Goal: Register for event/course: Sign up to attend an event or enroll in a course

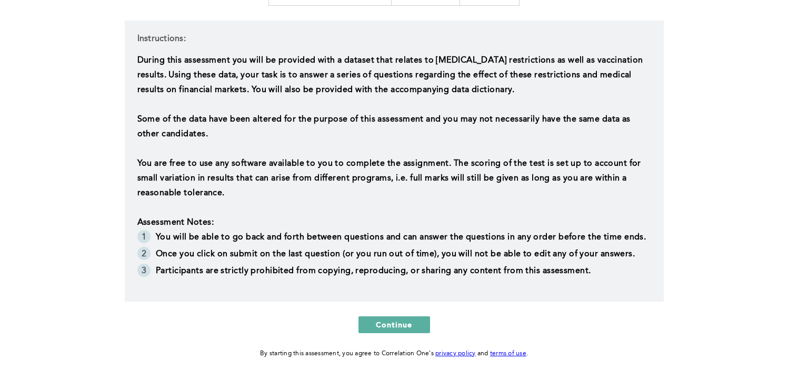
scroll to position [251, 0]
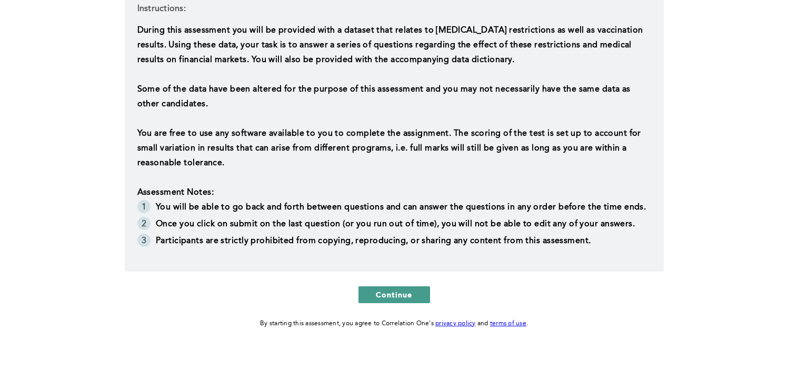
click at [395, 291] on span "Continue" at bounding box center [394, 295] width 37 height 10
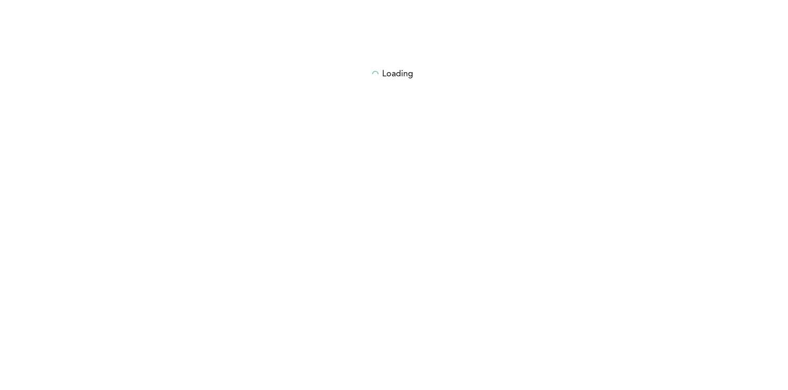
scroll to position [0, 0]
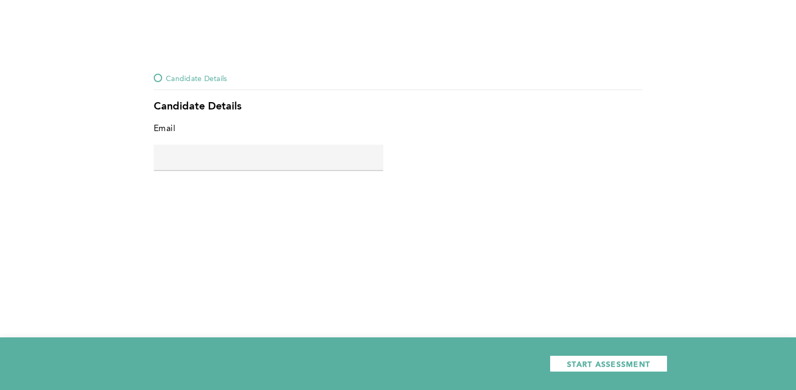
click at [334, 162] on input "text" at bounding box center [269, 157] width 230 height 25
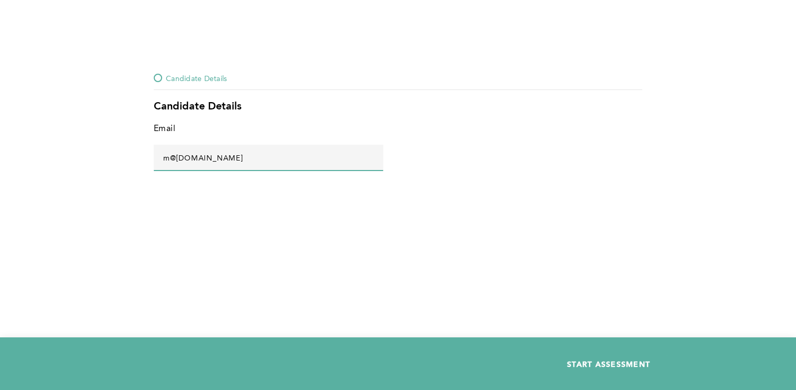
type input "m@[DOMAIN_NAME]"
click at [587, 367] on span "START ASSESSMENT" at bounding box center [608, 364] width 83 height 10
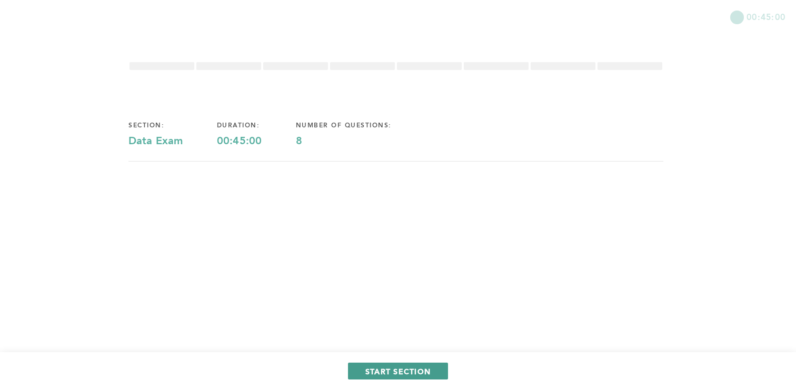
click at [386, 375] on span "START SECTION" at bounding box center [397, 371] width 65 height 10
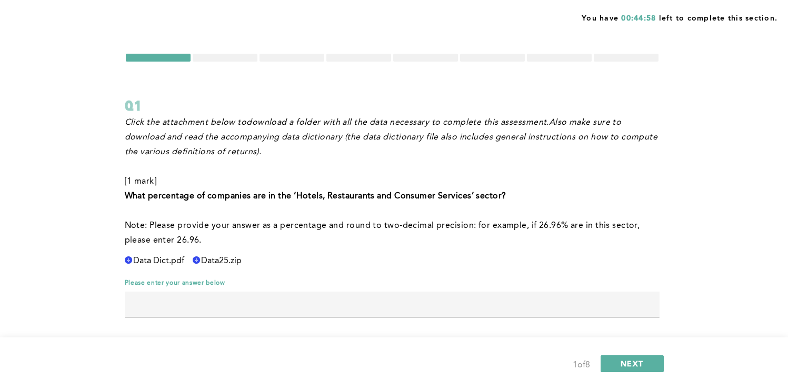
scroll to position [15, 0]
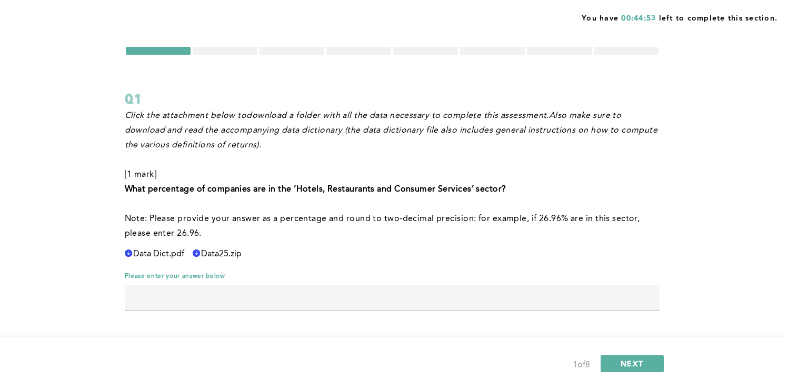
click at [132, 252] on icon at bounding box center [128, 253] width 7 height 7
click at [132, 255] on icon at bounding box center [128, 253] width 7 height 7
click at [184, 253] on span "Data25.zip" at bounding box center [158, 254] width 51 height 9
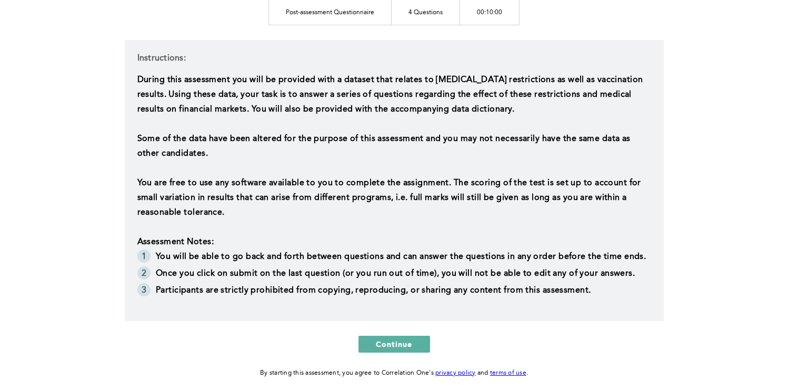
scroll to position [251, 0]
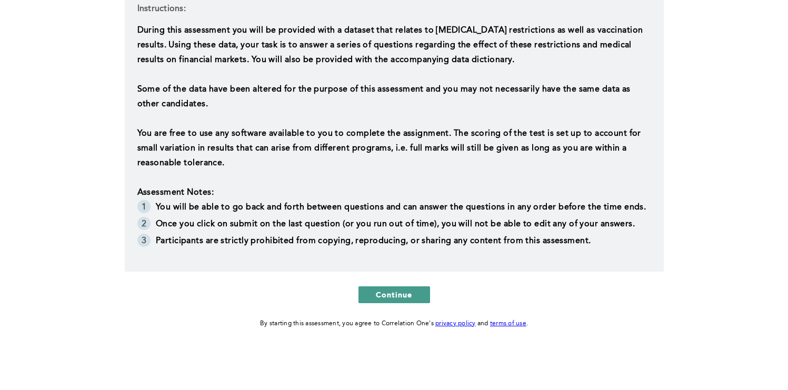
click at [404, 292] on span "Continue" at bounding box center [394, 295] width 37 height 10
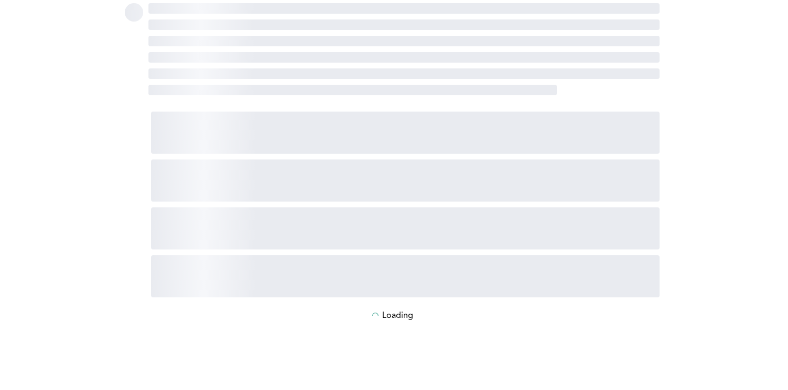
scroll to position [0, 0]
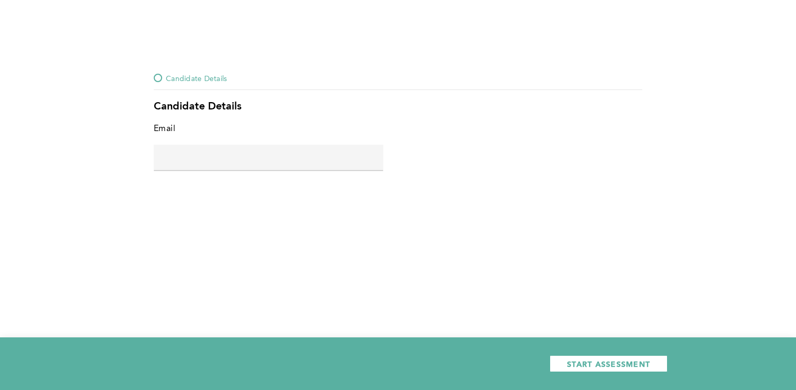
click at [340, 167] on input "text" at bounding box center [269, 157] width 230 height 25
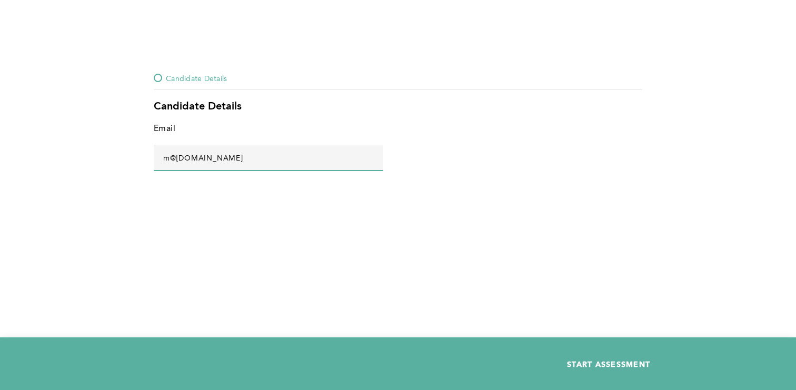
type input "m@[DOMAIN_NAME]"
click at [625, 359] on span "START ASSESSMENT" at bounding box center [608, 364] width 83 height 10
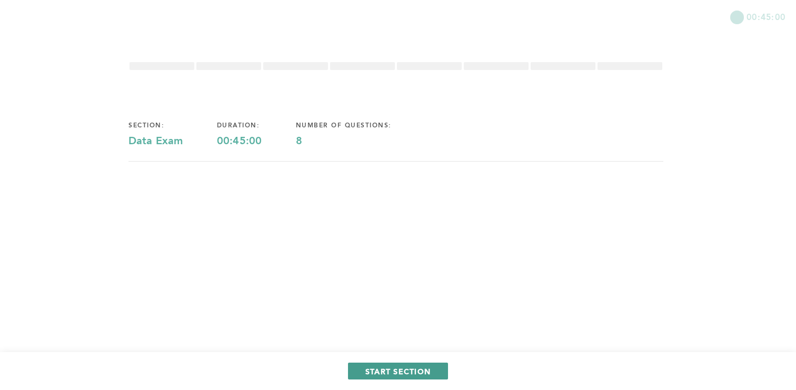
click at [406, 373] on span "START SECTION" at bounding box center [397, 371] width 65 height 10
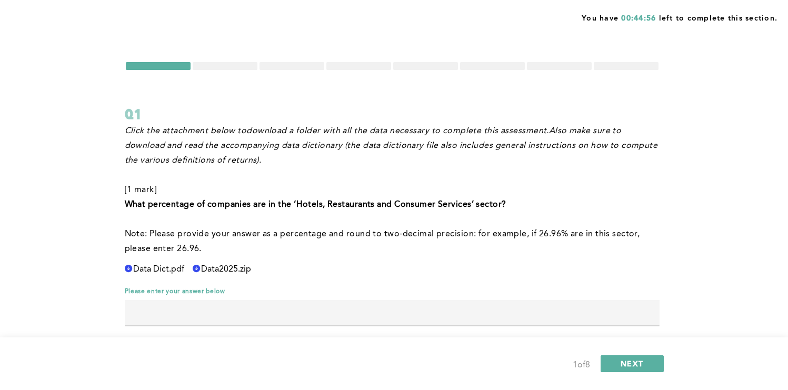
click at [184, 268] on span "Data2025.zip" at bounding box center [158, 269] width 51 height 9
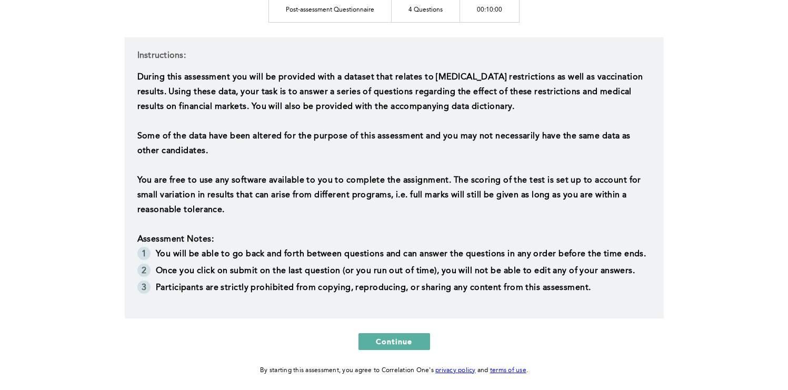
scroll to position [251, 0]
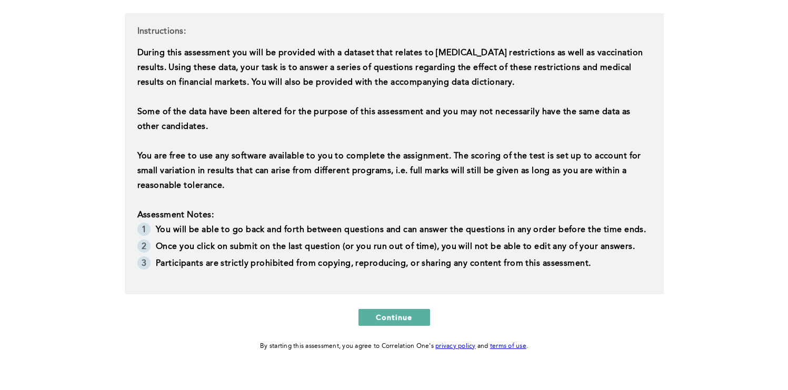
scroll to position [251, 0]
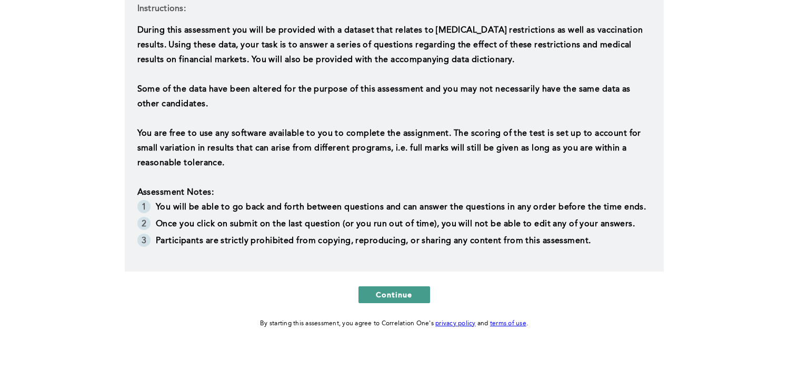
click at [391, 296] on span "Continue" at bounding box center [394, 295] width 37 height 10
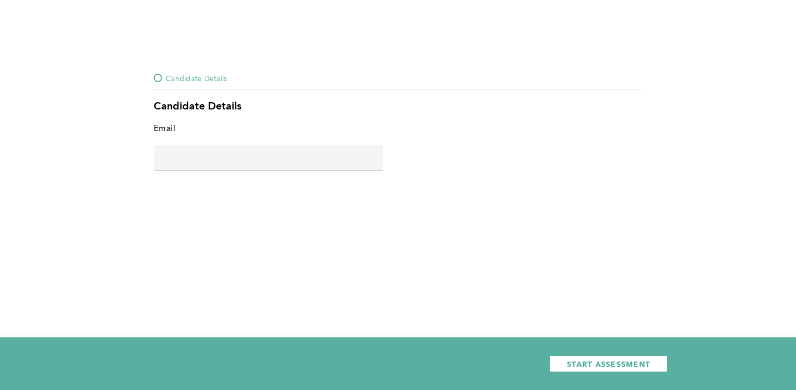
click at [344, 153] on input "text" at bounding box center [269, 157] width 230 height 25
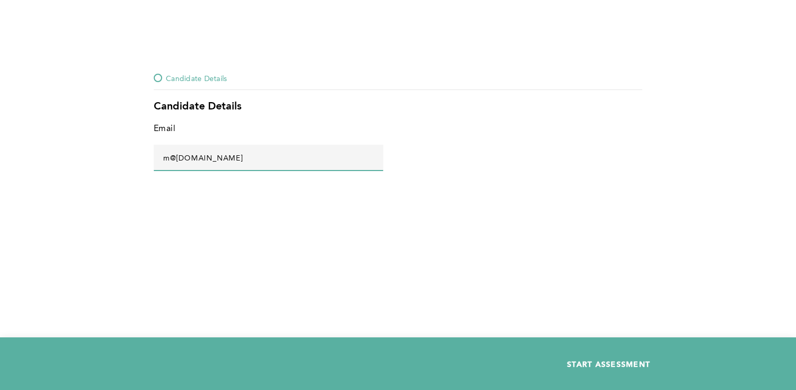
type input "m@[DOMAIN_NAME]"
click at [640, 362] on span "START ASSESSMENT" at bounding box center [608, 364] width 83 height 10
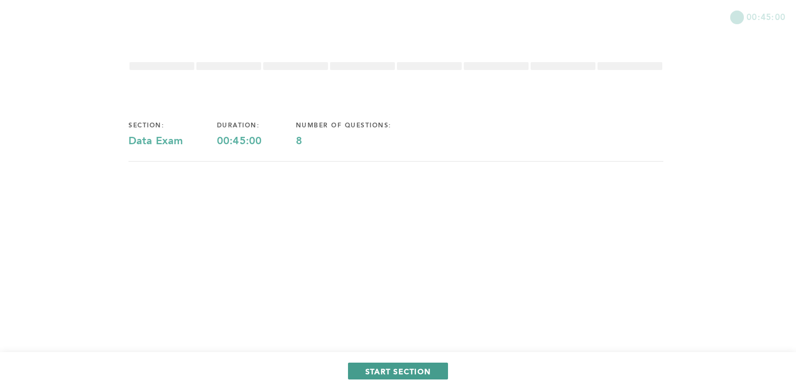
click at [412, 375] on span "START SECTION" at bounding box center [397, 371] width 65 height 10
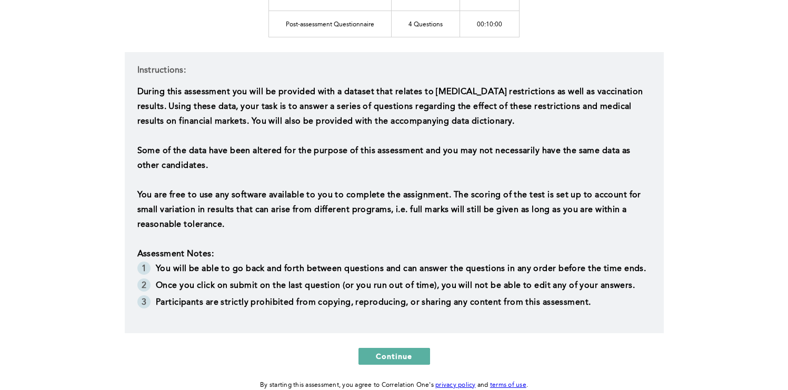
scroll to position [251, 0]
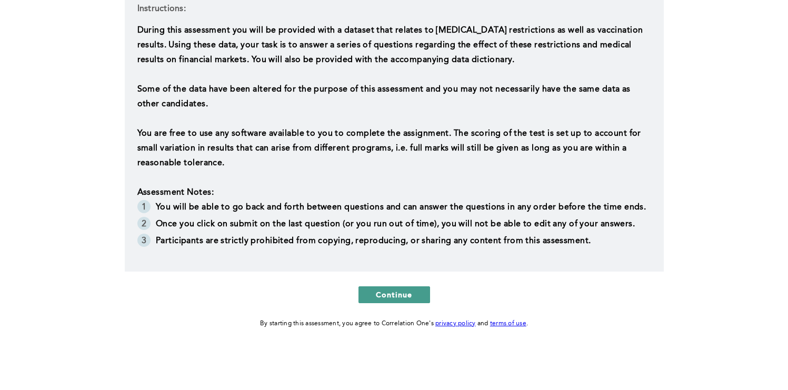
click at [389, 290] on span "Continue" at bounding box center [394, 295] width 37 height 10
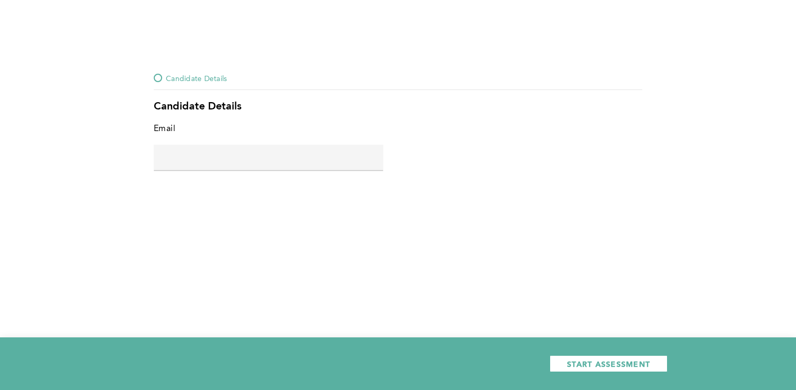
click at [372, 153] on input "text" at bounding box center [269, 157] width 230 height 25
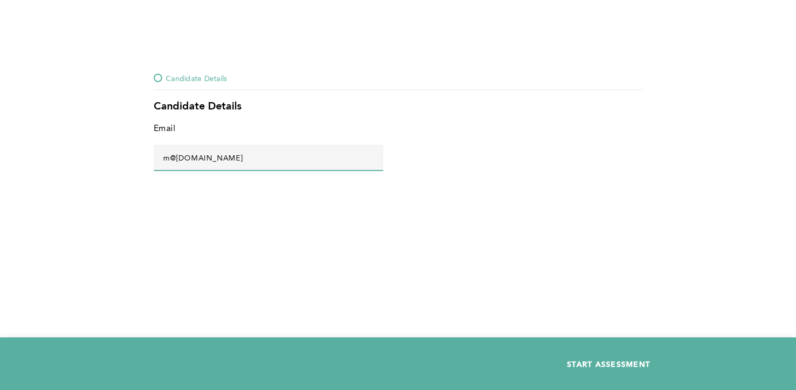
type input "m@[DOMAIN_NAME]"
click at [574, 362] on span "START ASSESSMENT" at bounding box center [608, 364] width 83 height 10
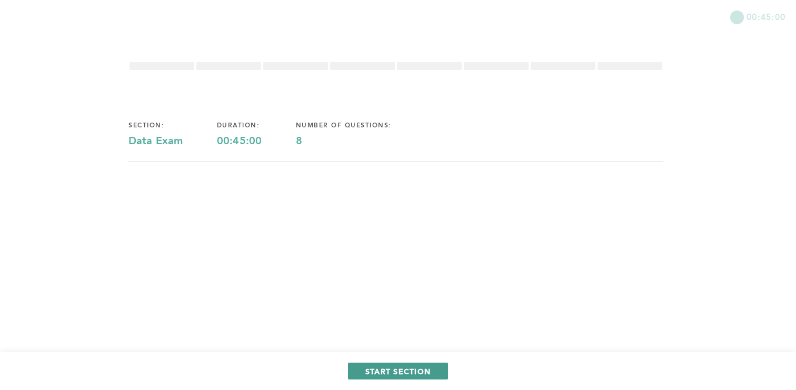
click at [407, 372] on span "START SECTION" at bounding box center [397, 371] width 65 height 10
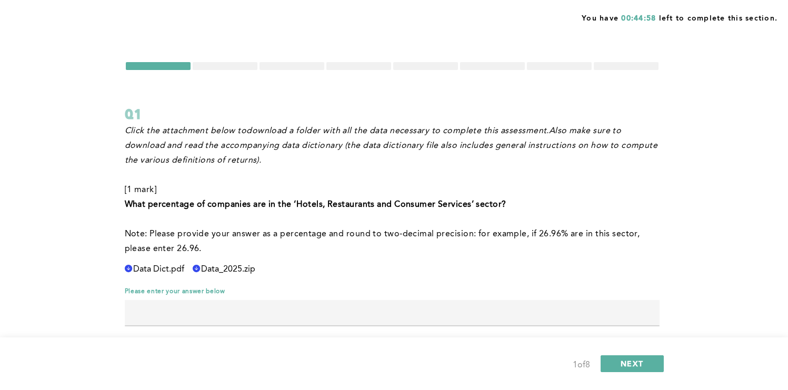
scroll to position [15, 0]
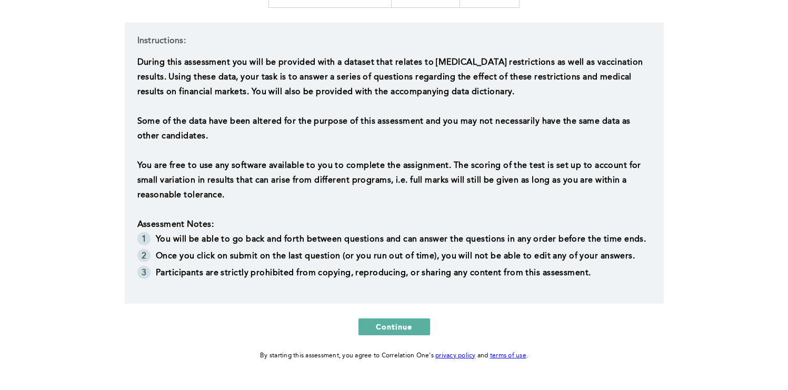
scroll to position [251, 0]
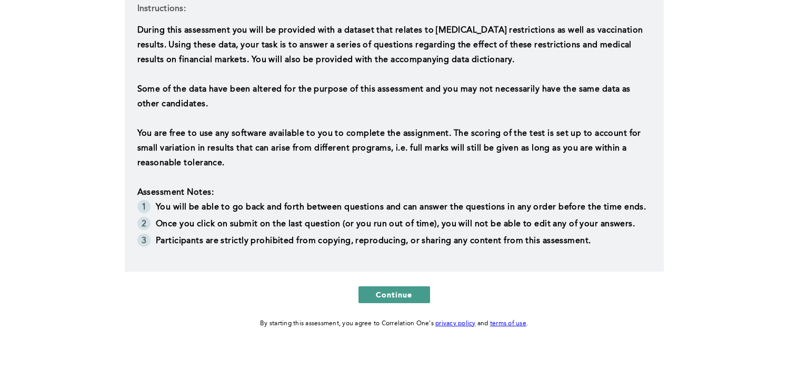
click at [388, 293] on span "Continue" at bounding box center [394, 295] width 37 height 10
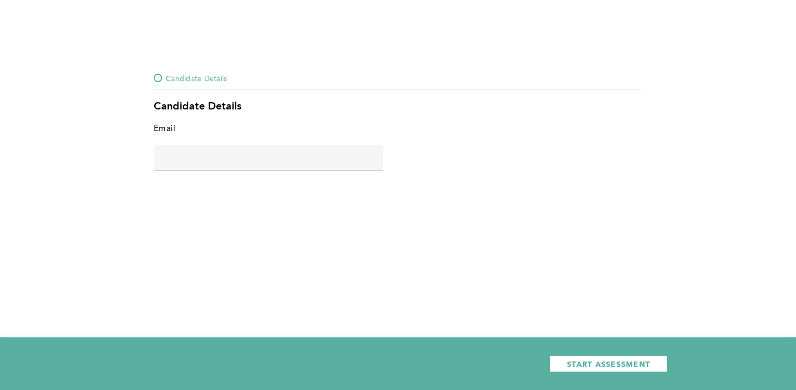
click at [332, 155] on input "text" at bounding box center [269, 157] width 230 height 25
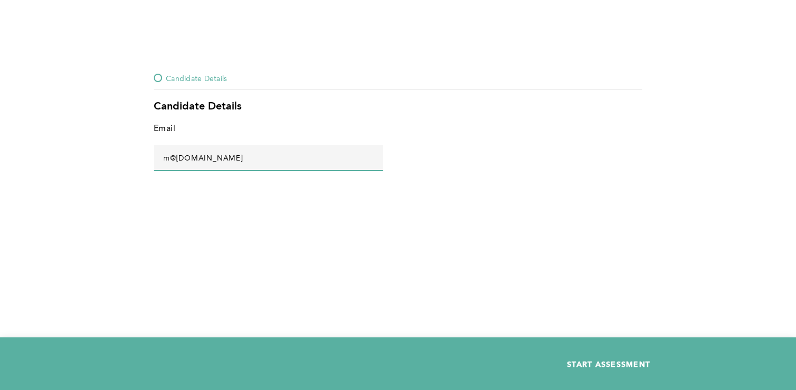
type input "m@[DOMAIN_NAME]"
click at [602, 363] on span "START ASSESSMENT" at bounding box center [608, 364] width 83 height 10
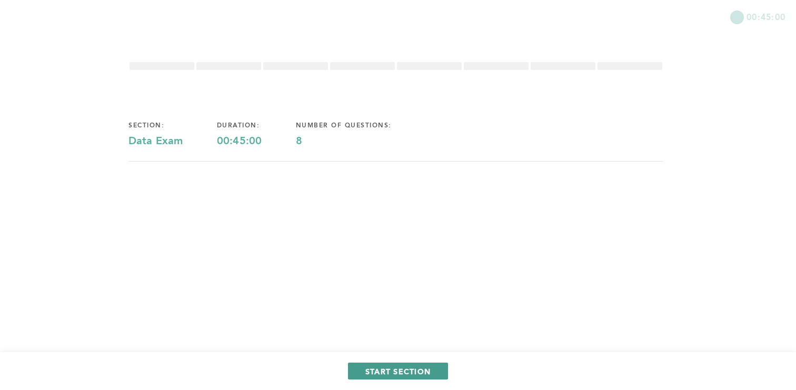
click at [422, 366] on span "START SECTION" at bounding box center [397, 371] width 65 height 10
